Goal: Find specific page/section: Find specific page/section

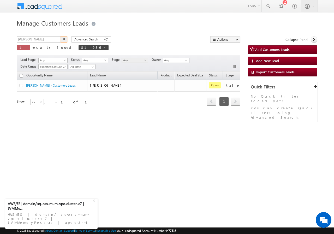
type input "[PERSON_NAME]"
click at [62, 39] on button "button" at bounding box center [63, 39] width 7 height 6
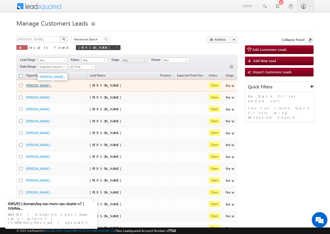
click at [34, 85] on link "[PERSON_NAME] -" at bounding box center [39, 85] width 26 height 4
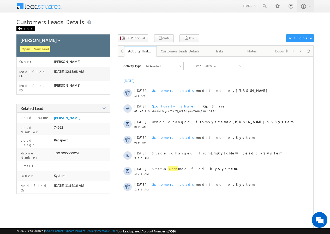
click at [24, 27] on div "Back" at bounding box center [25, 28] width 19 height 5
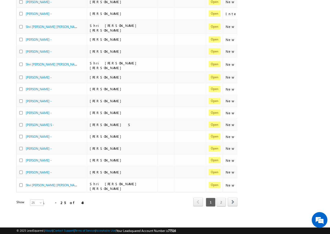
scroll to position [0, 23]
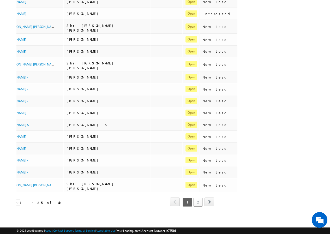
click at [199, 202] on link "2" at bounding box center [197, 202] width 9 height 9
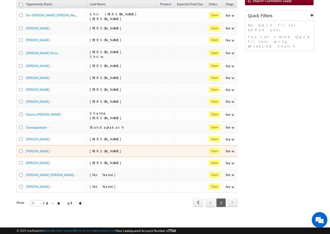
scroll to position [80, 0]
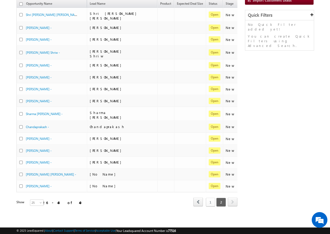
click at [207, 198] on link "1" at bounding box center [210, 202] width 9 height 9
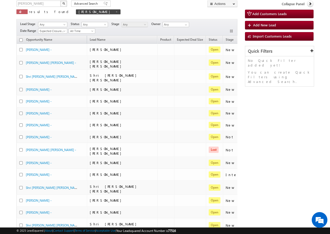
scroll to position [0, 0]
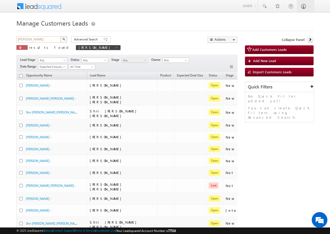
click at [52, 40] on input "[PERSON_NAME]" at bounding box center [38, 39] width 45 height 6
click at [103, 39] on span at bounding box center [105, 40] width 4 height 4
type input "Search Customers Leads"
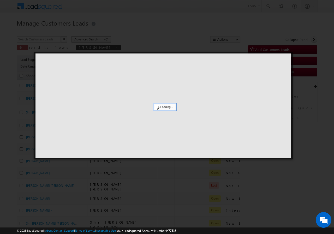
click at [102, 39] on div at bounding box center [167, 117] width 334 height 234
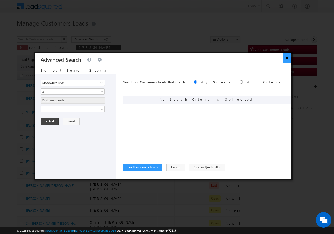
click at [285, 58] on button "×" at bounding box center [286, 57] width 9 height 9
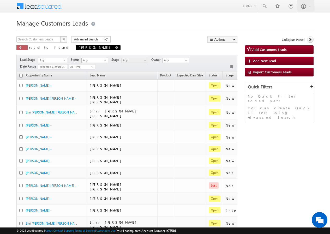
click at [115, 48] on span at bounding box center [116, 47] width 3 height 3
